Goal: Information Seeking & Learning: Learn about a topic

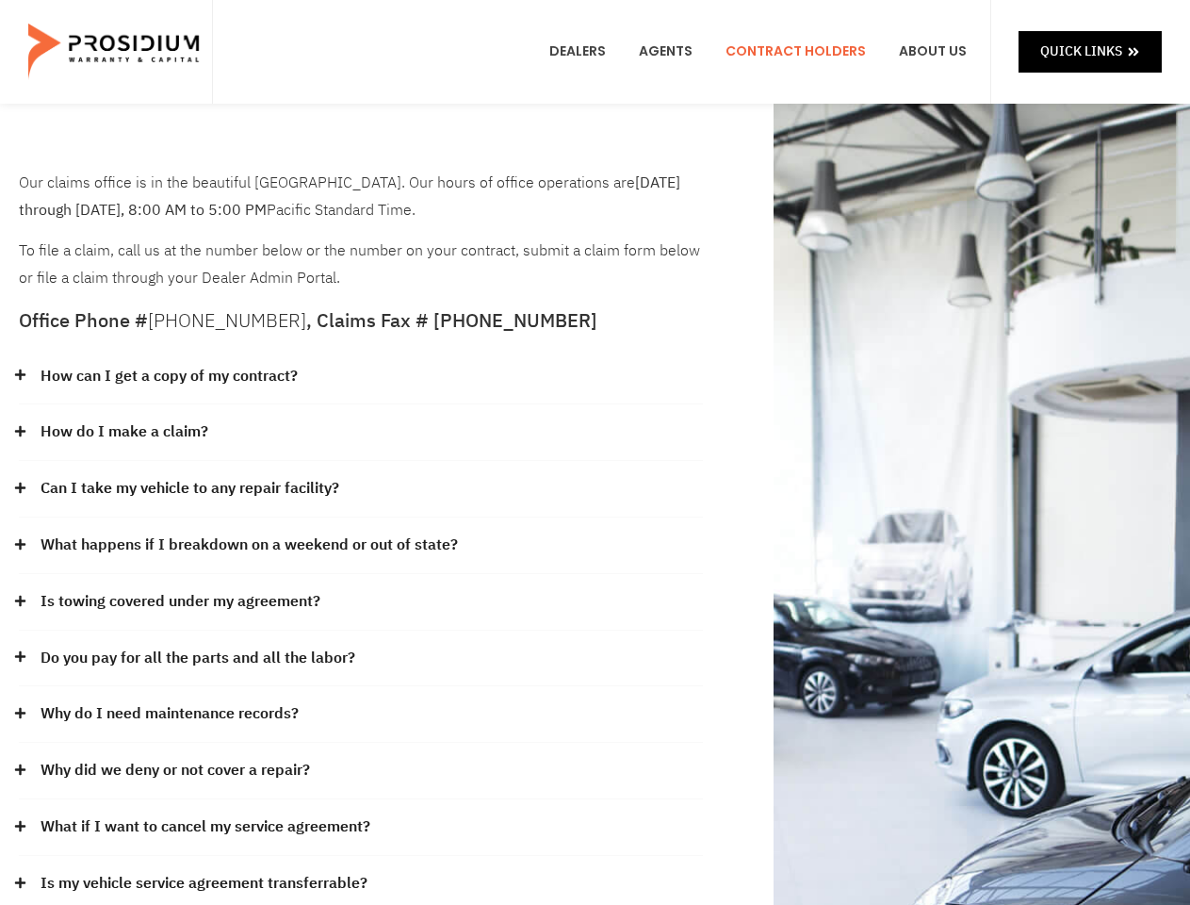
click at [595, 452] on div "How do I make a claim?" at bounding box center [361, 432] width 684 height 57
click at [361, 377] on div "How can I get a copy of my contract?" at bounding box center [361, 377] width 684 height 57
click at [168, 376] on link "How can I get a copy of my contract?" at bounding box center [169, 376] width 257 height 27
click at [361, 433] on div "How do I make a claim?" at bounding box center [361, 432] width 684 height 57
click at [123, 432] on link "How do I make a claim?" at bounding box center [125, 431] width 168 height 27
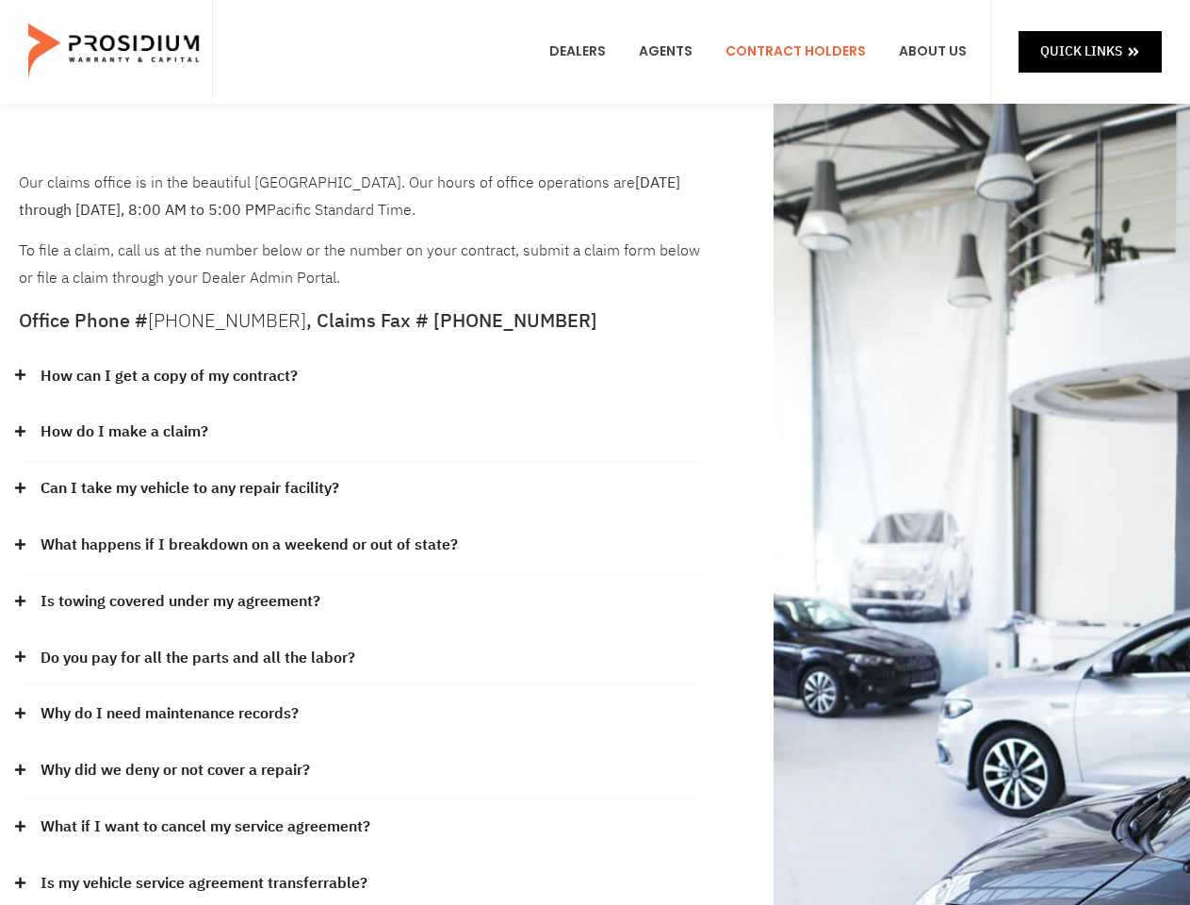
click at [361, 489] on div "Can I take my vehicle to any repair facility?" at bounding box center [361, 489] width 684 height 57
click at [190, 488] on link "Can I take my vehicle to any repair facility?" at bounding box center [190, 488] width 299 height 27
click at [361, 546] on link "What happens if I breakdown on a weekend or out of state?" at bounding box center [249, 544] width 417 height 27
click at [247, 545] on link "What happens if I breakdown on a weekend or out of state?" at bounding box center [249, 544] width 417 height 27
click at [361, 602] on div "Is towing covered under my agreement?" at bounding box center [361, 602] width 684 height 57
